Goal: Task Accomplishment & Management: Manage account settings

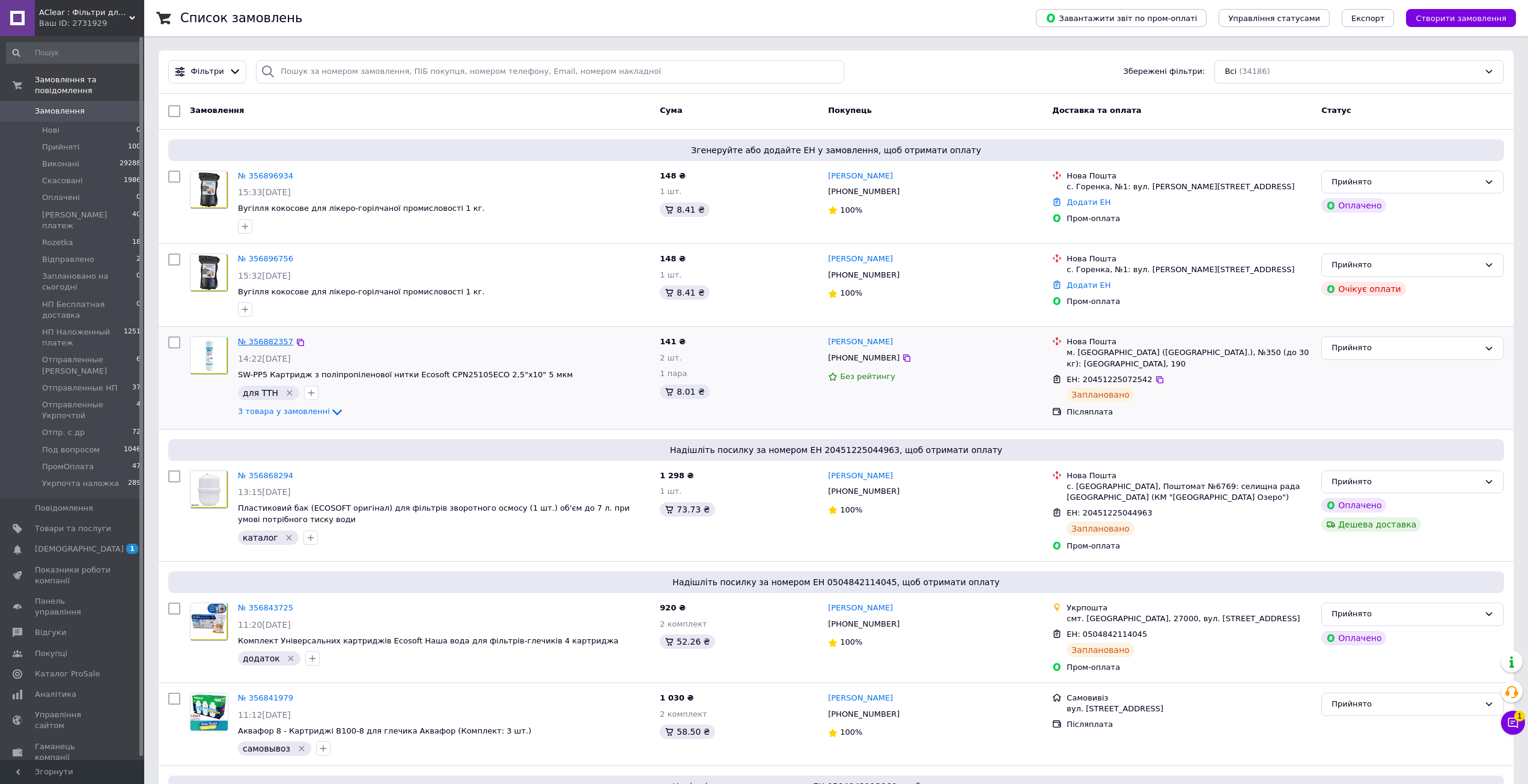
click at [261, 340] on link "№ 356882357" at bounding box center [266, 341] width 55 height 9
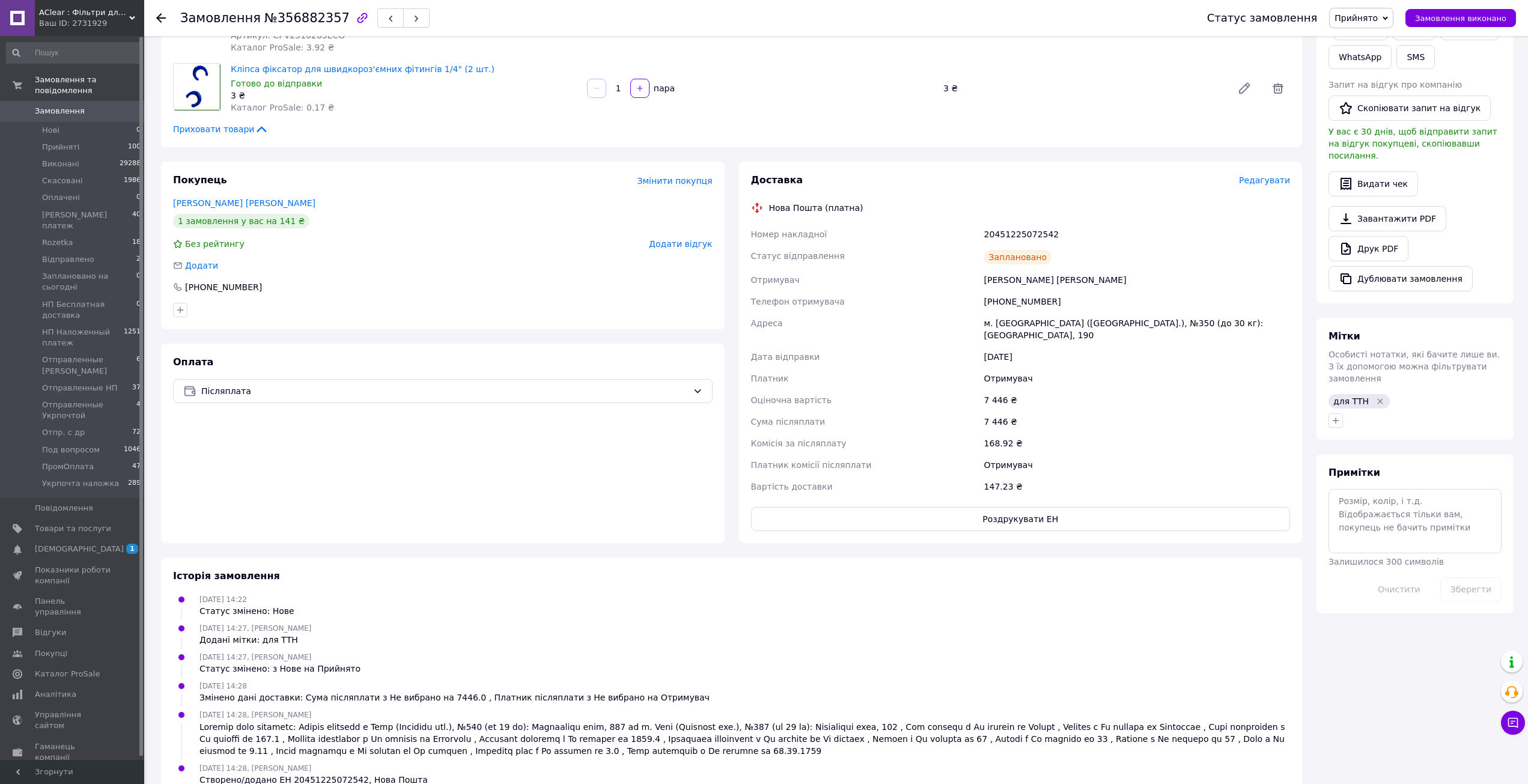
scroll to position [281, 0]
click at [99, 543] on span "[DEMOGRAPHIC_DATA]" at bounding box center [73, 548] width 77 height 11
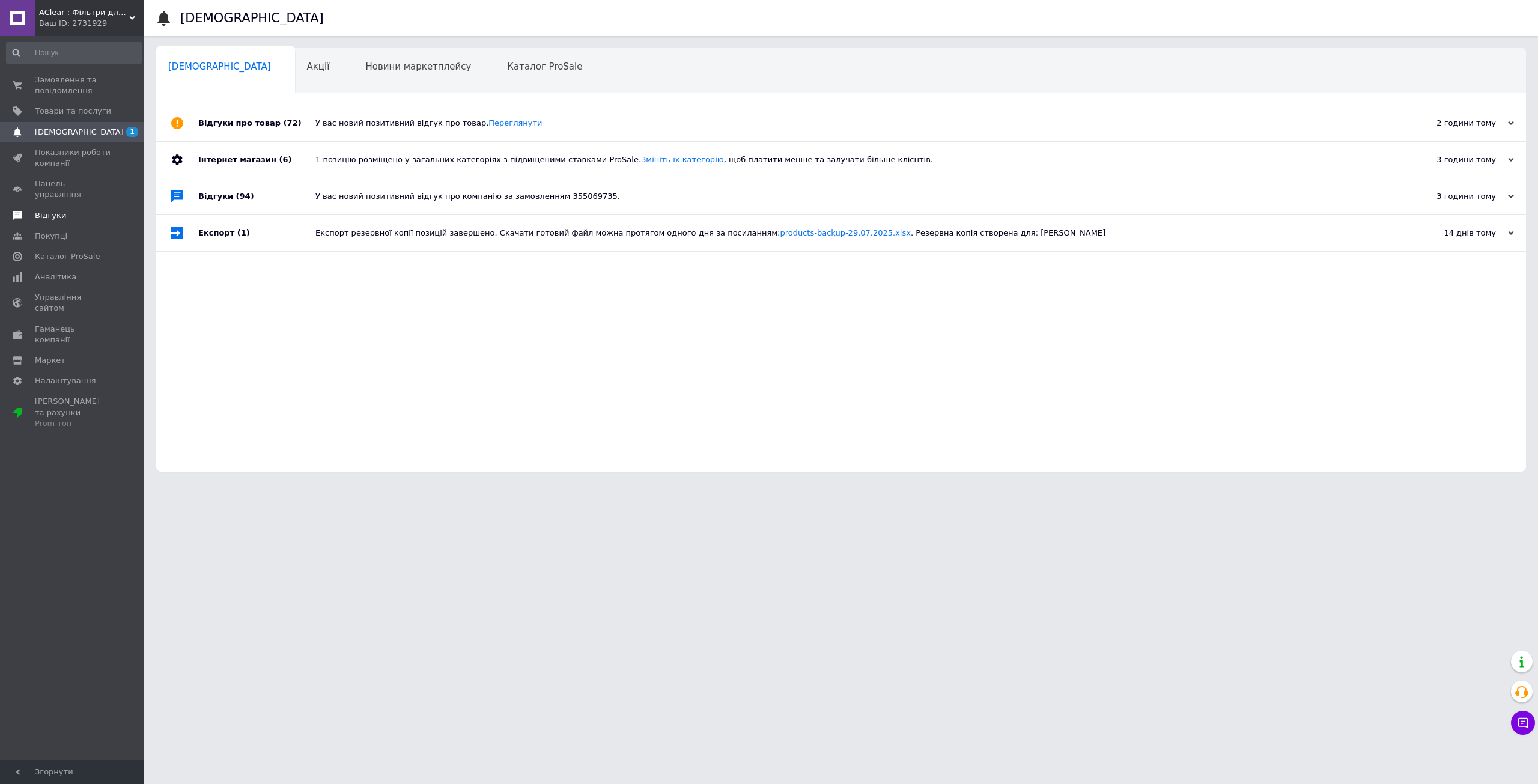
click at [47, 210] on span "Відгуки" at bounding box center [50, 215] width 31 height 11
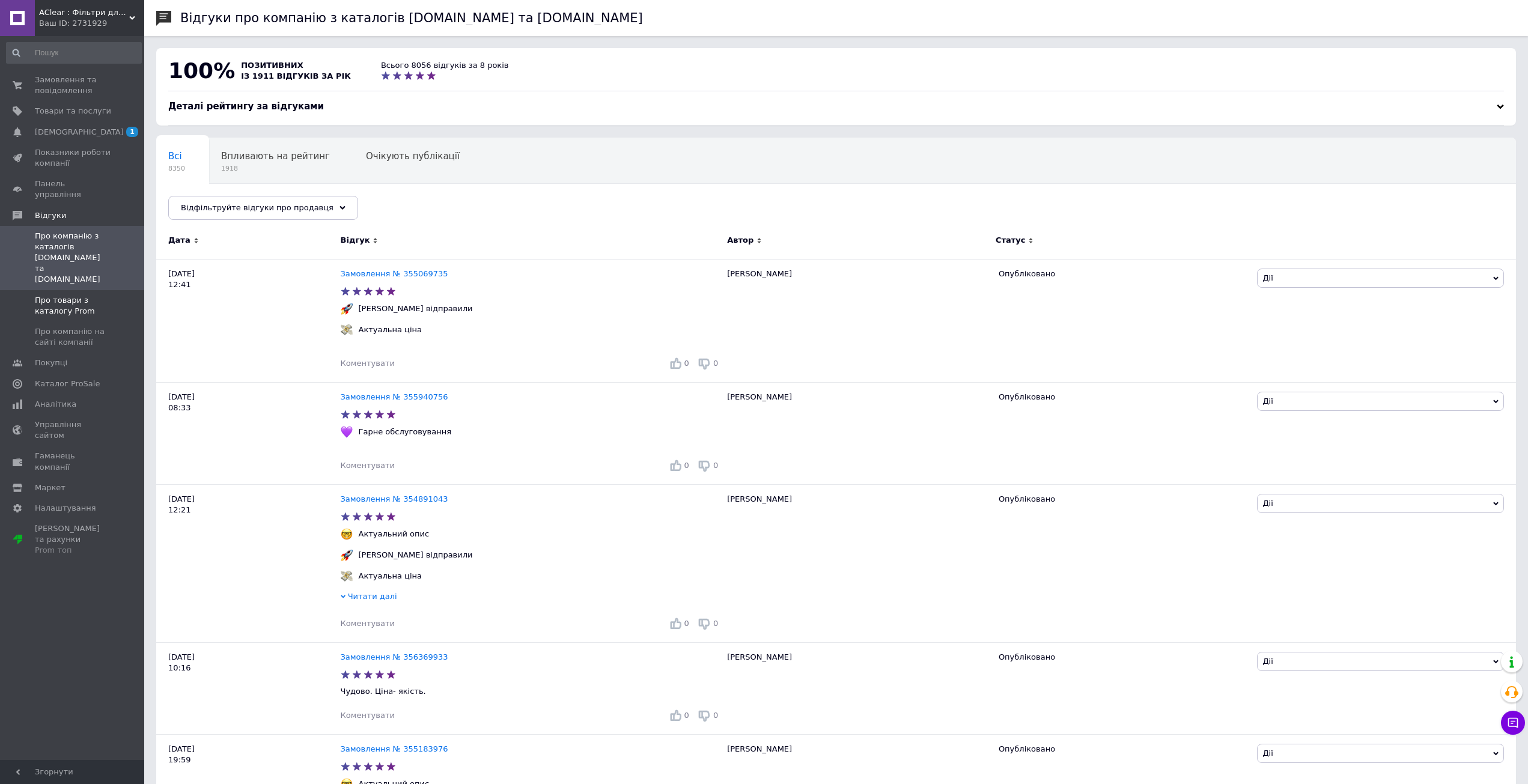
click at [61, 295] on span "Про товари з каталогу Prom" at bounding box center [73, 306] width 77 height 22
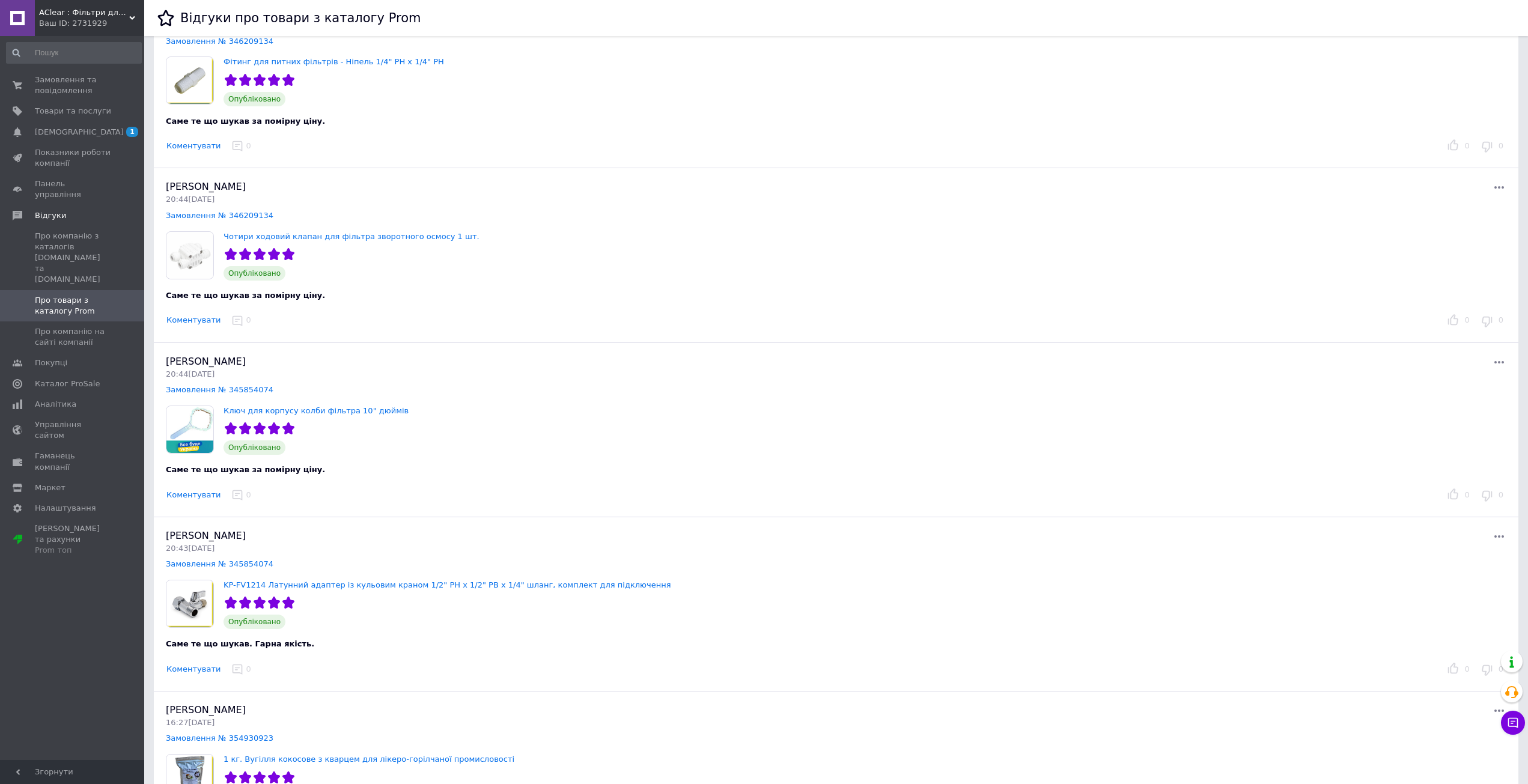
scroll to position [2935, 0]
